Goal: Use online tool/utility: Utilize a website feature to perform a specific function

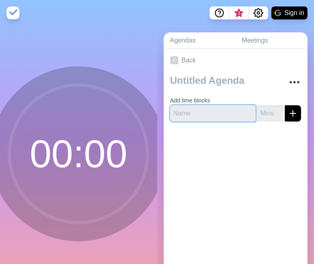
click at [207, 116] on input "text" at bounding box center [213, 113] width 86 height 16
type input "President"
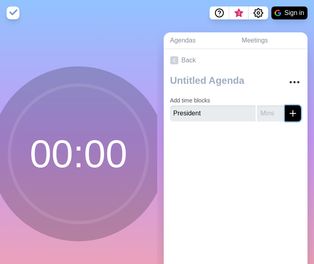
click at [290, 114] on line "submit" at bounding box center [293, 114] width 6 height 0
click at [266, 110] on input "1" at bounding box center [270, 113] width 26 height 16
click at [266, 110] on input "2" at bounding box center [270, 113] width 26 height 16
click at [266, 110] on input "3" at bounding box center [270, 113] width 26 height 16
click at [266, 110] on input "4" at bounding box center [270, 113] width 26 height 16
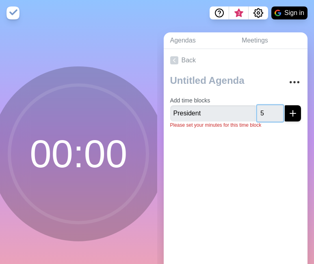
click at [266, 110] on input "5" at bounding box center [270, 113] width 26 height 16
click at [266, 110] on input "6" at bounding box center [270, 113] width 26 height 16
click at [266, 110] on input "7" at bounding box center [270, 113] width 26 height 16
click at [266, 110] on input "8" at bounding box center [270, 113] width 26 height 16
click at [266, 110] on input "9" at bounding box center [270, 113] width 26 height 16
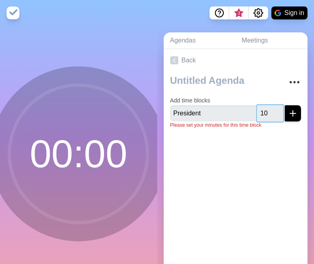
type input "10"
click at [266, 110] on input "10" at bounding box center [270, 113] width 26 height 16
click at [278, 138] on div at bounding box center [235, 151] width 144 height 32
click at [288, 117] on icon "submit" at bounding box center [293, 114] width 10 height 10
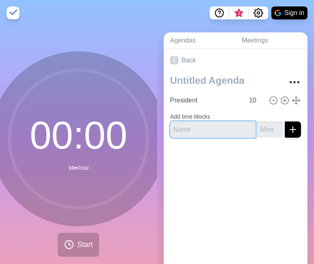
click at [207, 131] on input "text" at bounding box center [213, 130] width 86 height 16
type input "COO"
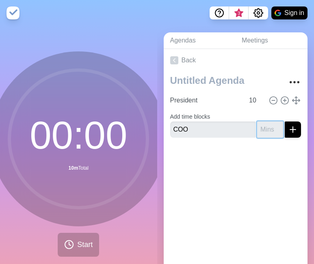
click at [261, 132] on input "number" at bounding box center [270, 130] width 26 height 16
type input "10"
click at [285, 129] on button "submit" at bounding box center [292, 130] width 16 height 16
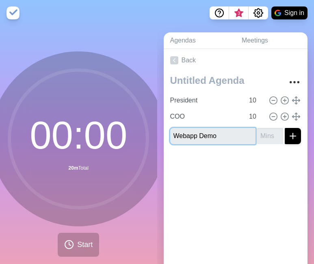
type input "Webapp Demo"
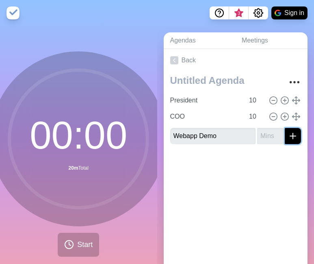
click at [288, 138] on icon "submit" at bounding box center [293, 136] width 10 height 10
type input "10"
click at [284, 139] on button "submit" at bounding box center [292, 136] width 16 height 16
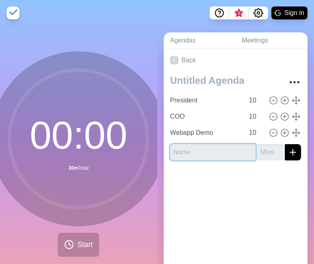
click at [178, 153] on input "text" at bounding box center [213, 152] width 86 height 16
type input "USDA PII"
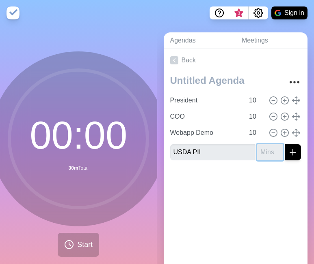
click at [257, 153] on input "number" at bounding box center [270, 152] width 26 height 16
type input "5"
click at [290, 153] on line "submit" at bounding box center [293, 153] width 6 height 0
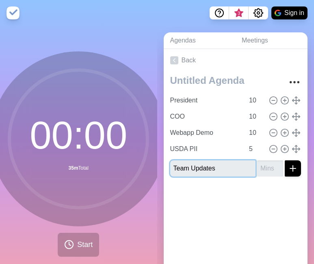
type input "Team Updates"
click at [258, 172] on input "number" at bounding box center [270, 169] width 26 height 16
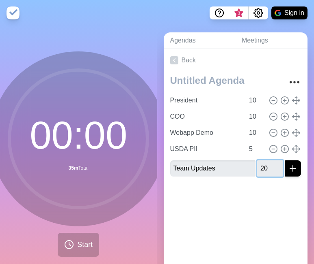
type input "20"
click at [288, 172] on icon "submit" at bounding box center [293, 169] width 10 height 10
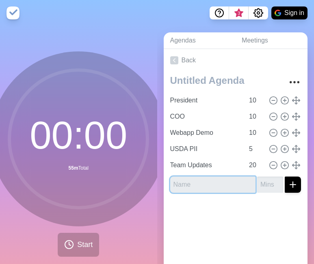
click at [191, 185] on input "text" at bounding box center [213, 185] width 86 height 16
type input "One More Thing"
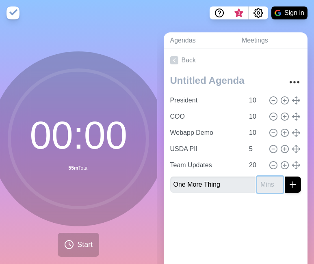
click at [258, 188] on input "number" at bounding box center [270, 185] width 26 height 16
click at [264, 184] on input "1" at bounding box center [270, 185] width 26 height 16
click at [264, 184] on input "2" at bounding box center [270, 185] width 26 height 16
click at [264, 184] on input "3" at bounding box center [270, 185] width 26 height 16
click at [264, 184] on input "4" at bounding box center [270, 185] width 26 height 16
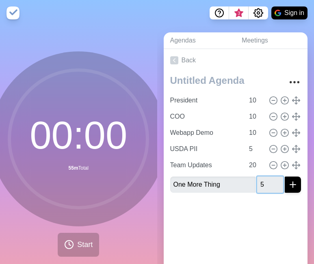
type input "5"
click at [264, 184] on input "5" at bounding box center [270, 185] width 26 height 16
click at [288, 186] on icon "submit" at bounding box center [293, 185] width 10 height 10
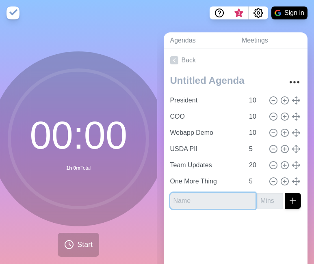
type input "a"
type input "Ajourn"
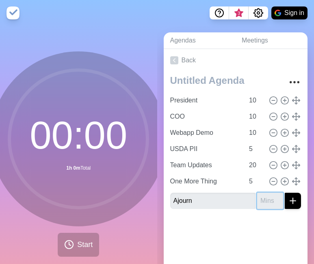
click at [257, 206] on input "number" at bounding box center [270, 201] width 26 height 16
type input "1"
click at [288, 204] on icon "submit" at bounding box center [293, 201] width 10 height 10
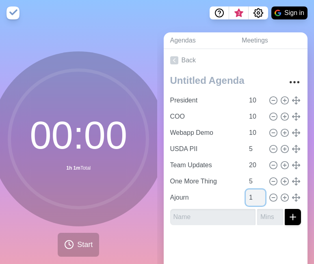
click at [245, 198] on input "1" at bounding box center [254, 198] width 19 height 16
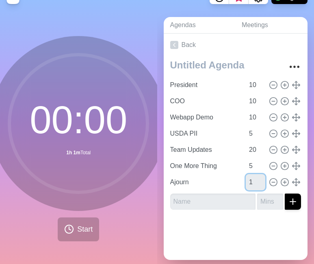
scroll to position [24, 0]
